Goal: Navigation & Orientation: Understand site structure

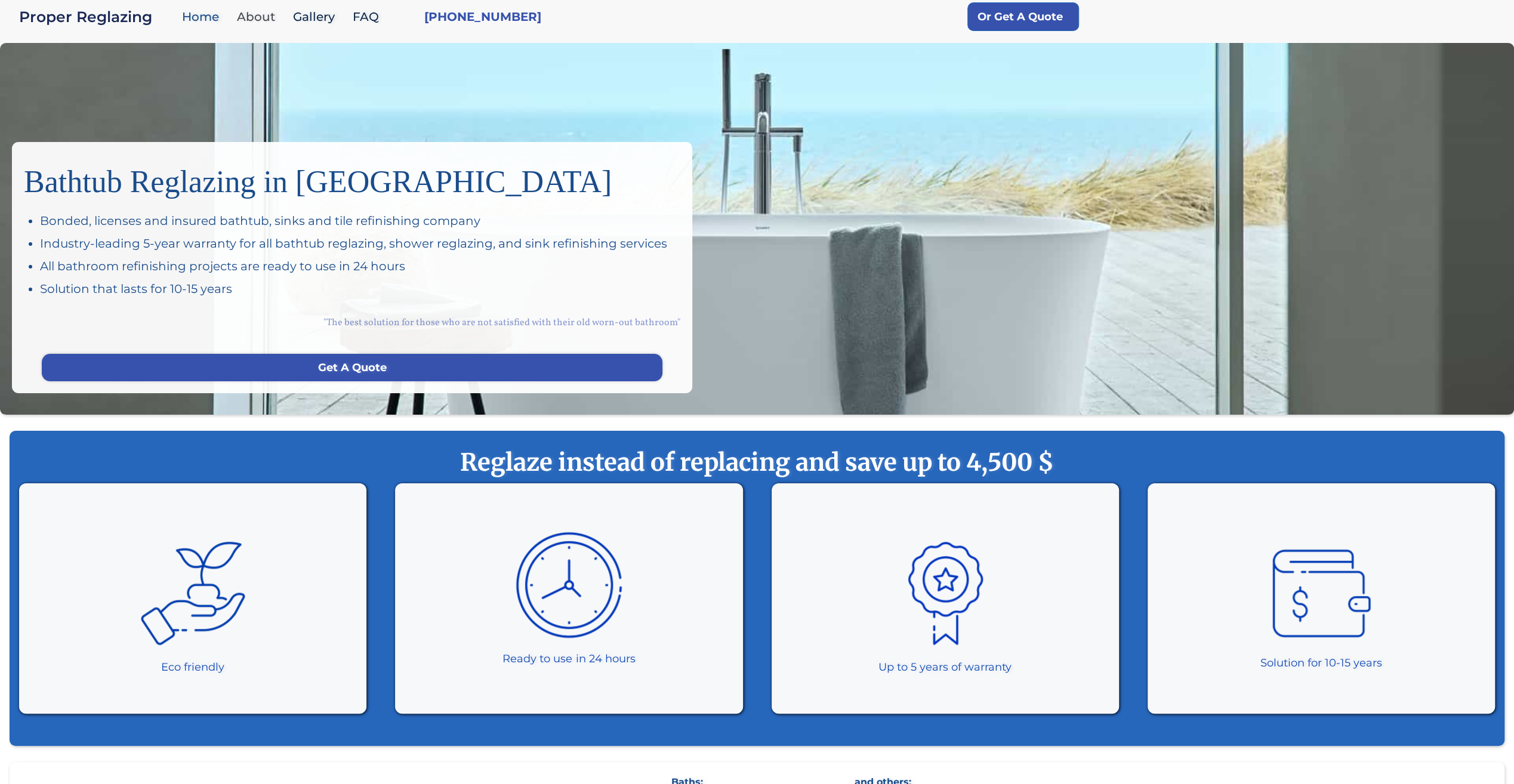
click at [266, 19] on link "About" at bounding box center [259, 17] width 56 height 26
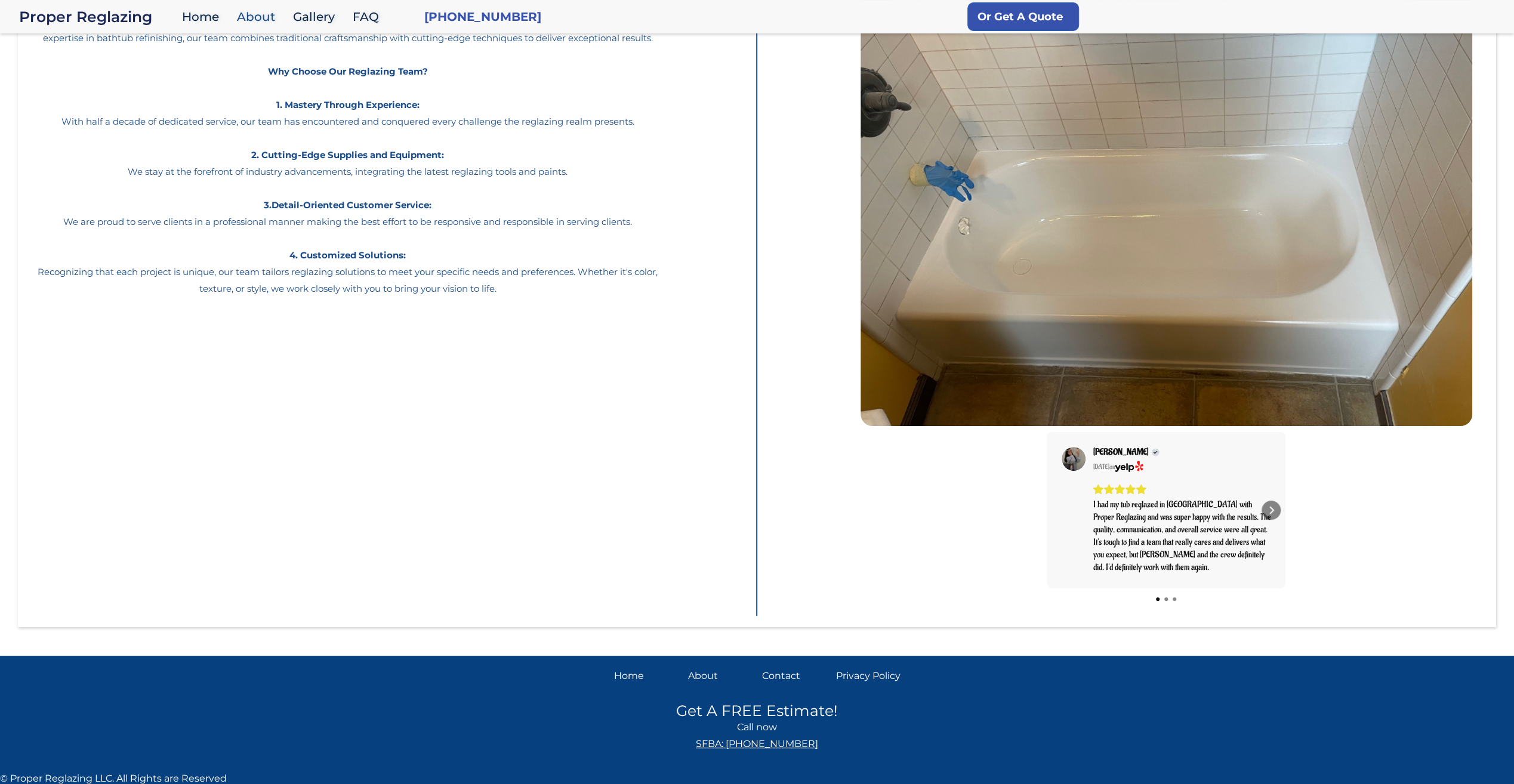
scroll to position [137, 0]
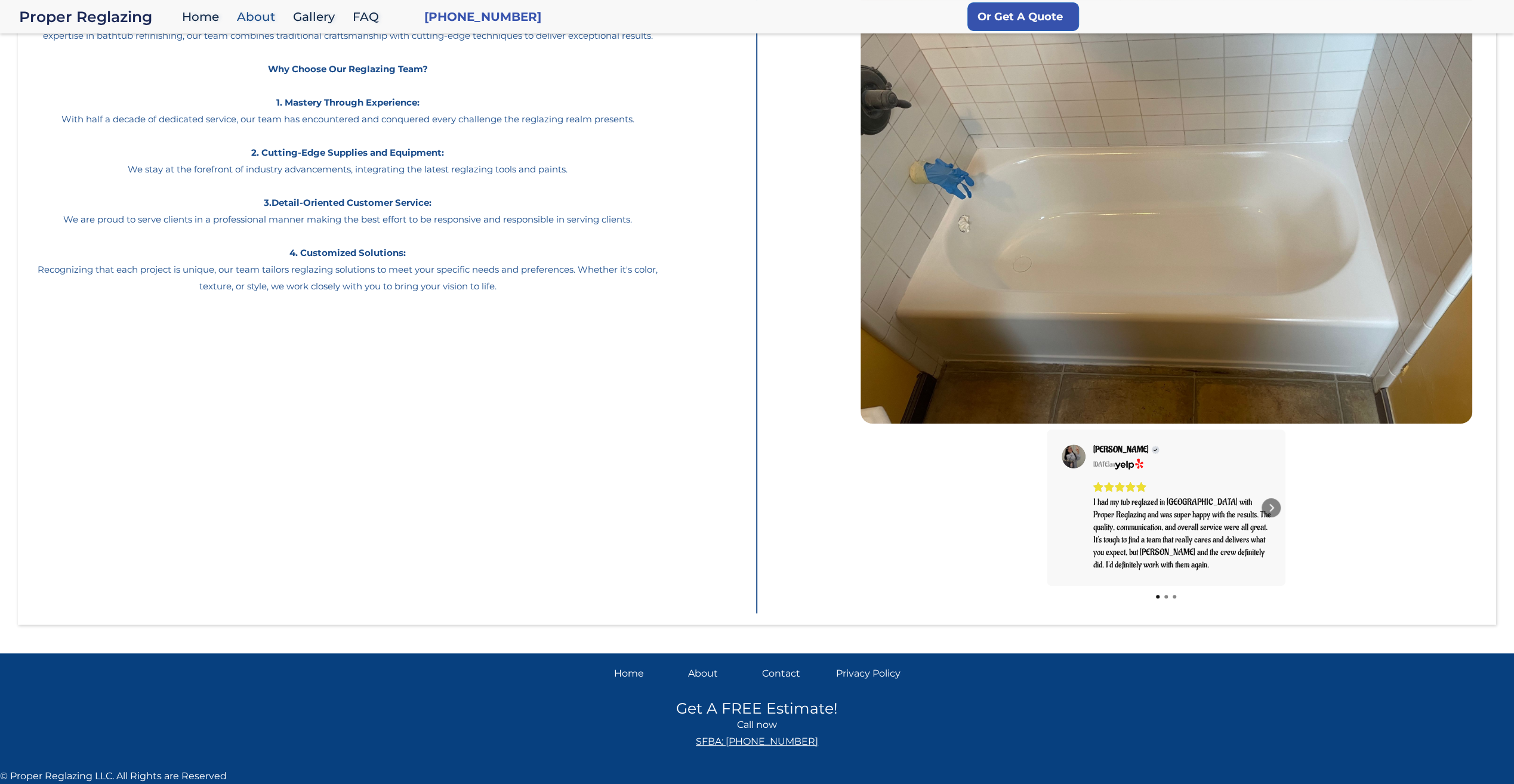
click at [780, 670] on div "Contact" at bounding box center [794, 673] width 65 height 17
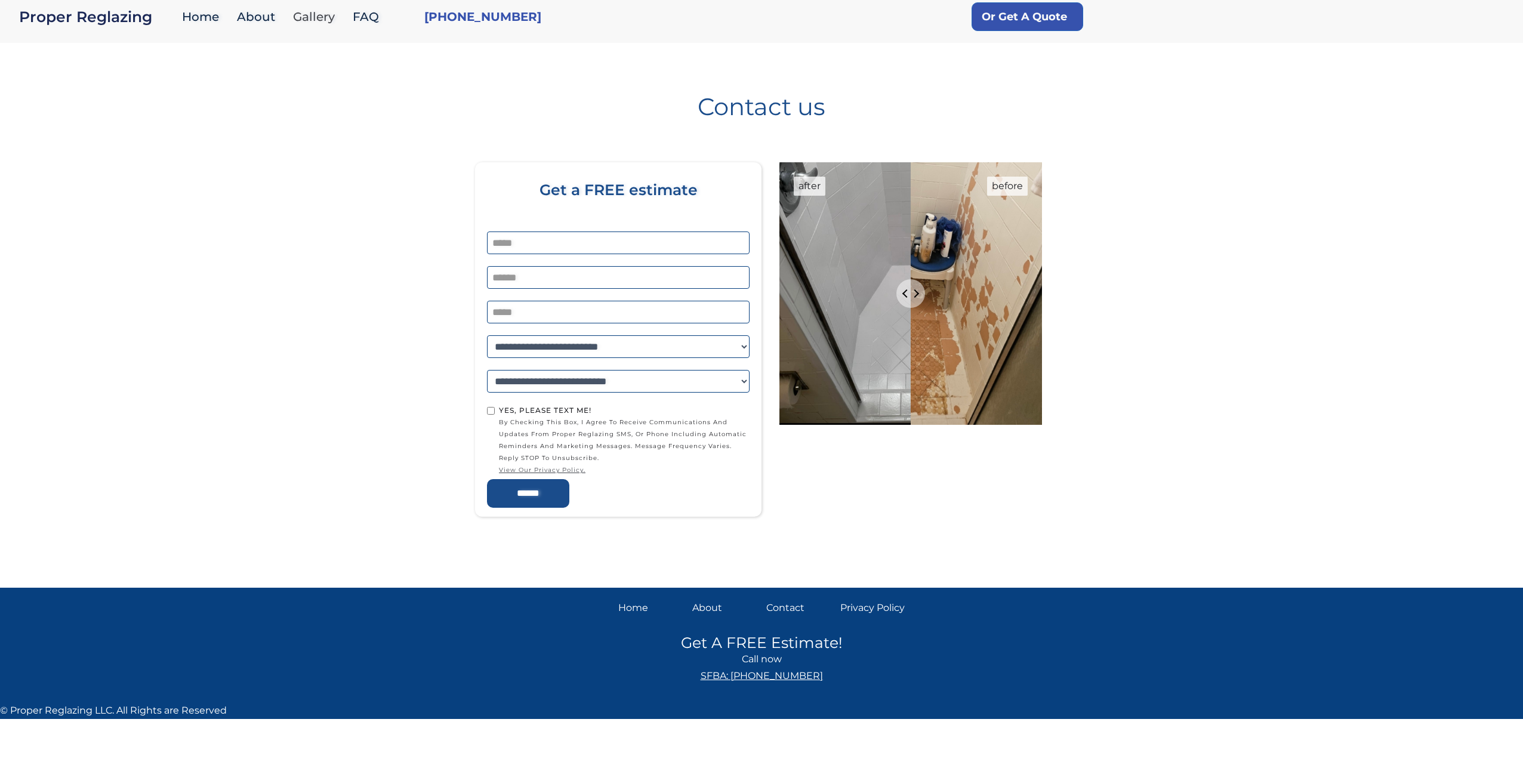
click at [313, 17] on link "Gallery" at bounding box center [316, 17] width 59 height 26
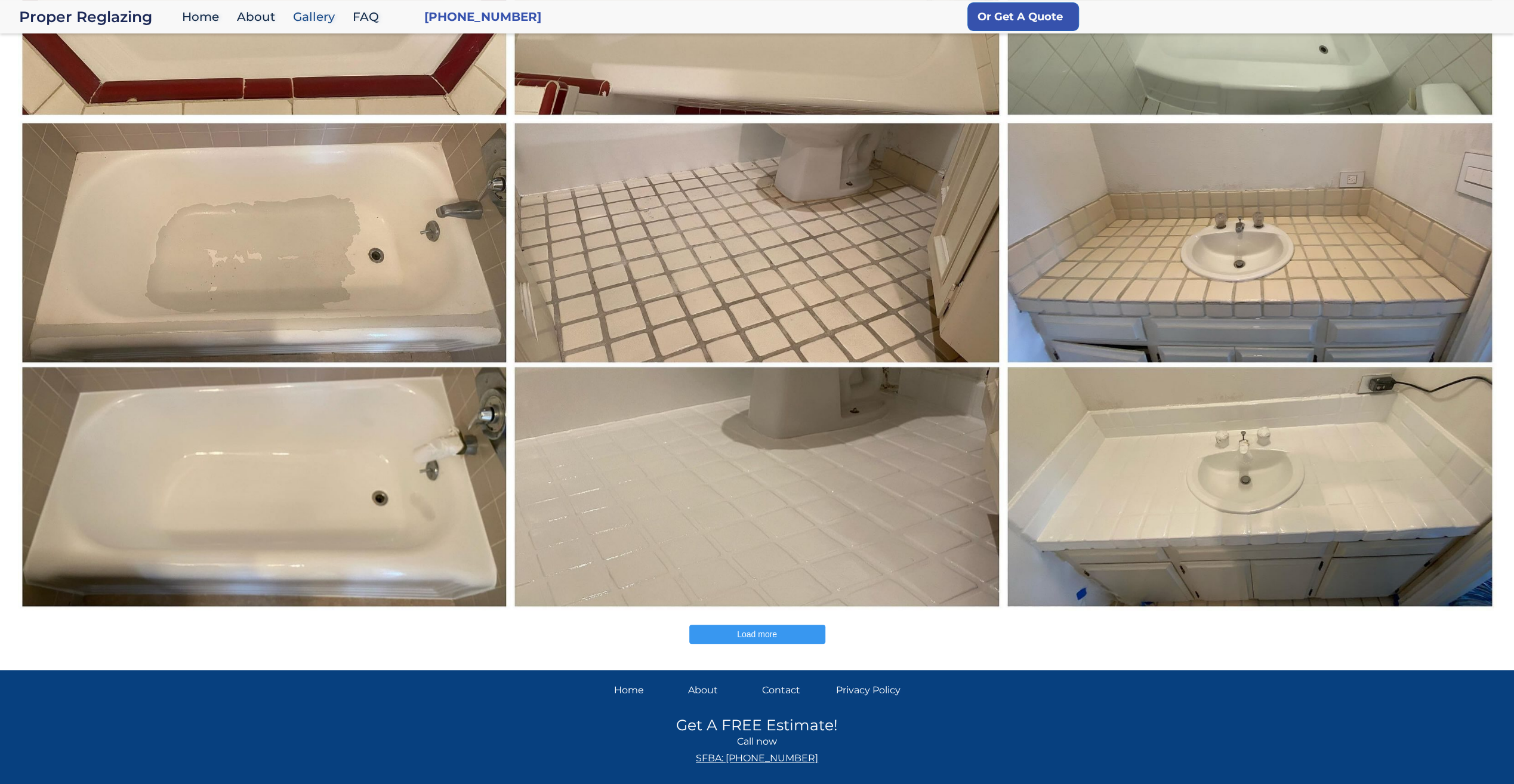
scroll to position [515, 0]
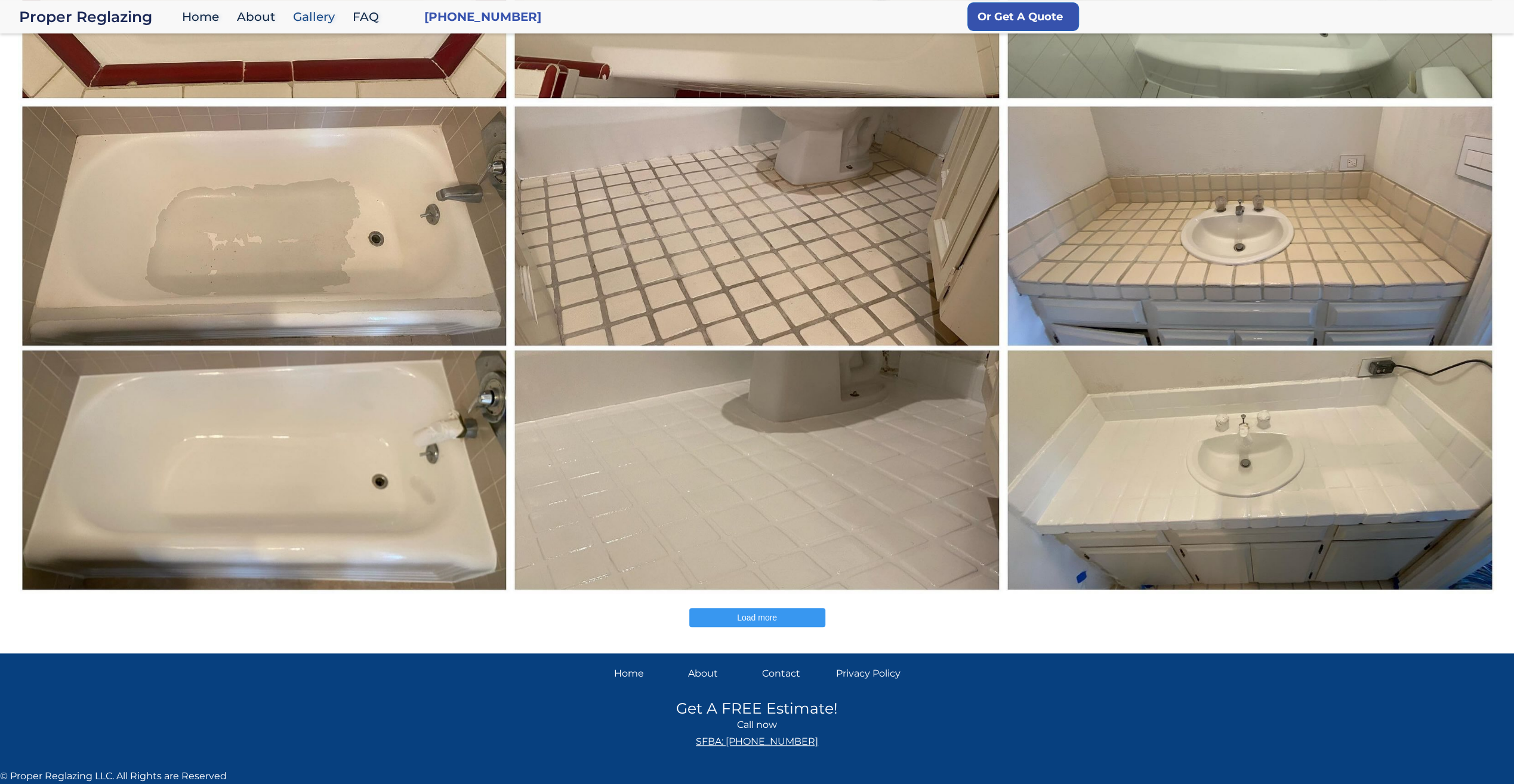
click at [792, 619] on button "Load more" at bounding box center [757, 617] width 136 height 19
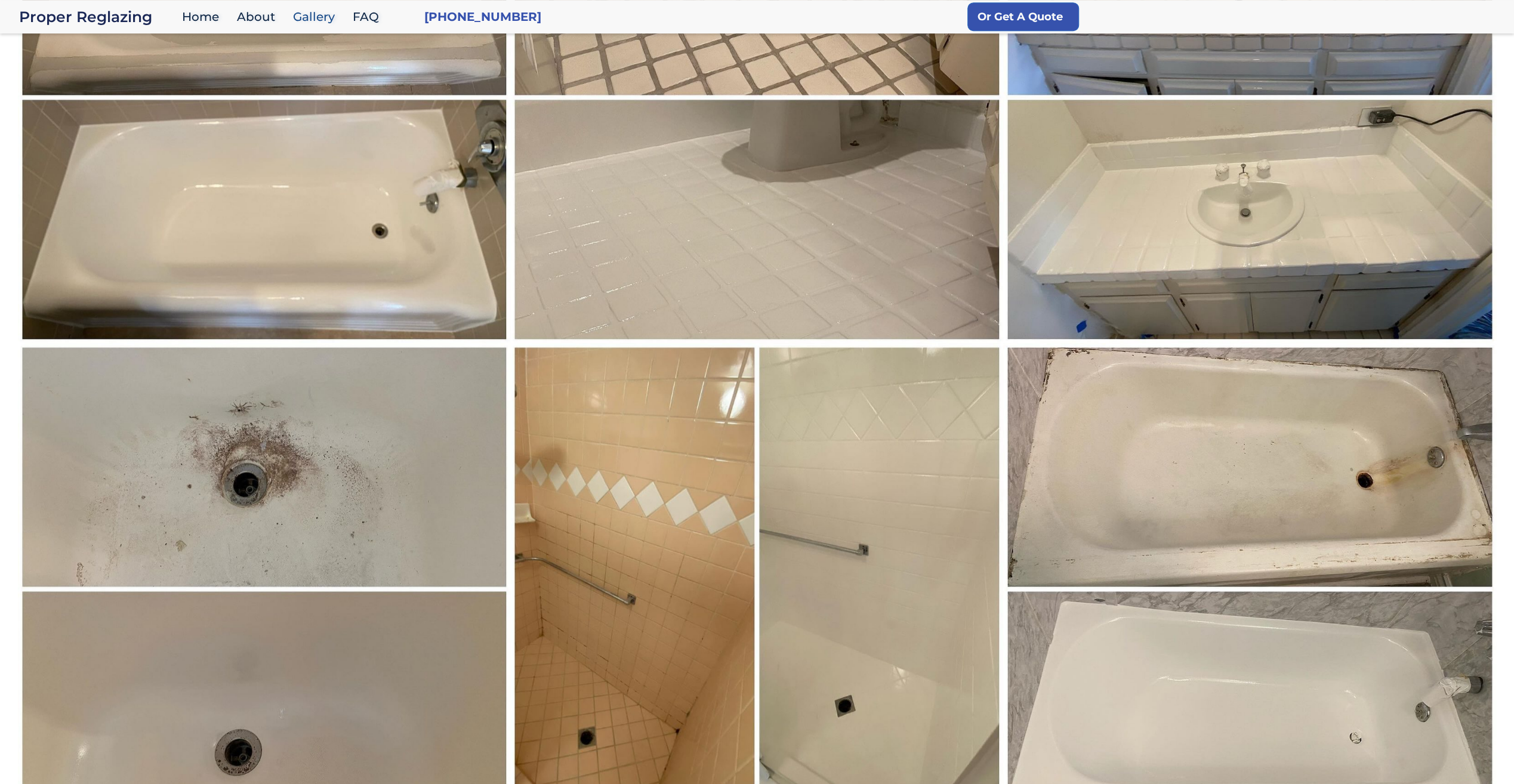
scroll to position [959, 0]
